Goal: Task Accomplishment & Management: Complete application form

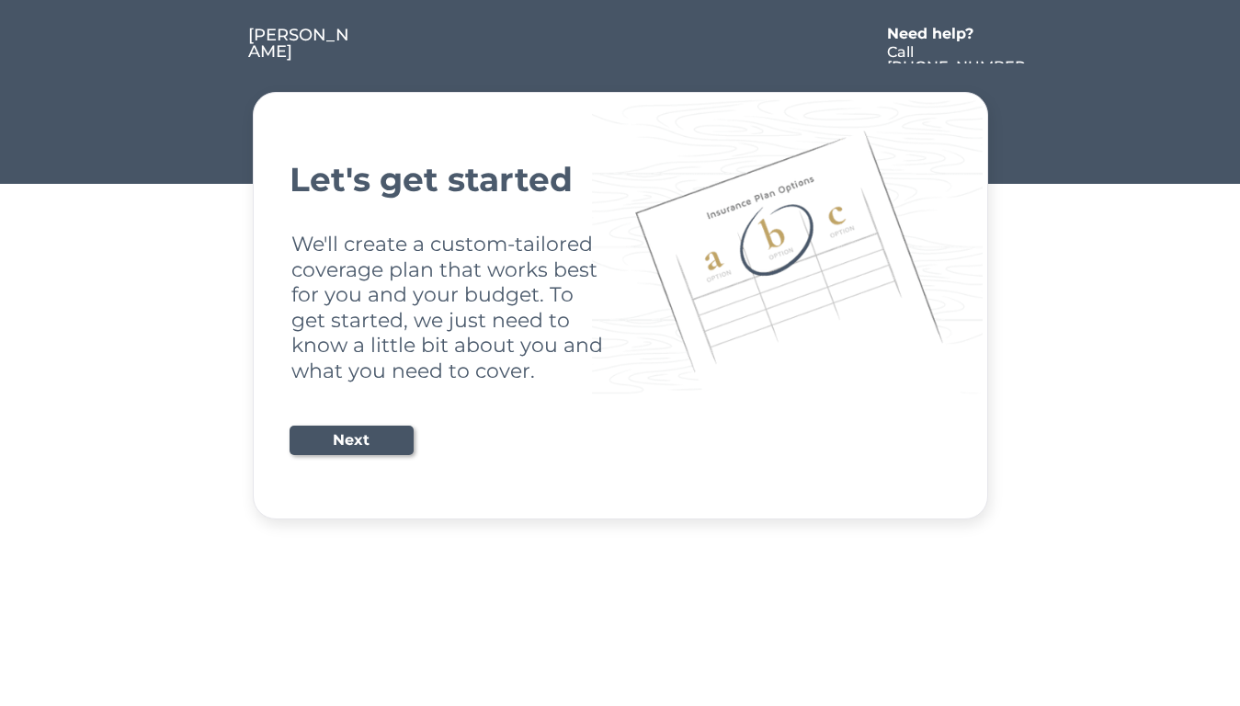
click at [620, 353] on div "Let's get started We'll create a custom-tailored coverage plan that works best …" at bounding box center [621, 306] width 662 height 382
click at [620, 260] on div "Let's get started We'll create a custom-tailored coverage plan that works best …" at bounding box center [621, 306] width 662 height 382
click at [621, 33] on div at bounding box center [616, 45] width 524 height 37
click at [621, 45] on div at bounding box center [616, 45] width 524 height 37
click at [213, 45] on div at bounding box center [213, 45] width 69 height 37
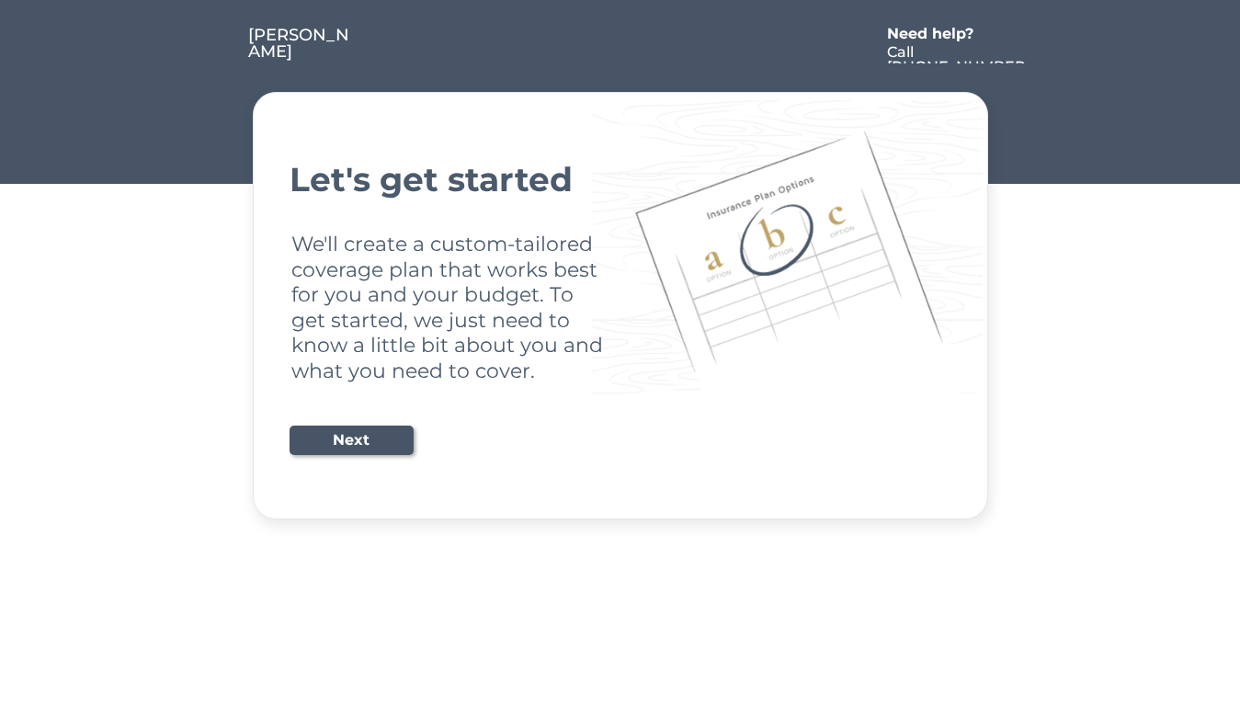
click at [616, 45] on div at bounding box center [616, 45] width 524 height 37
click at [940, 36] on div "Need help?" at bounding box center [940, 34] width 106 height 15
click at [1045, 45] on div at bounding box center [1045, 45] width 33 height 37
click at [217, 63] on div at bounding box center [216, 63] width 9 height 9
click at [621, 305] on div "Let's get started We'll create a custom-tailored coverage plan that works best …" at bounding box center [621, 306] width 662 height 382
